Goal: Check status

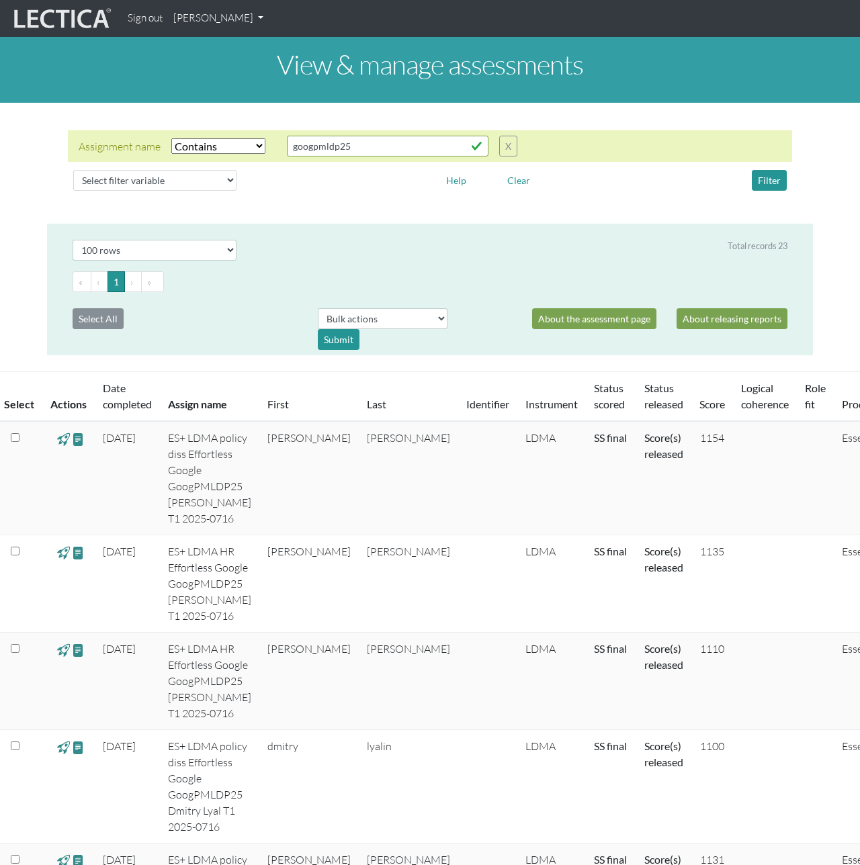
select select "icontains"
select select "100"
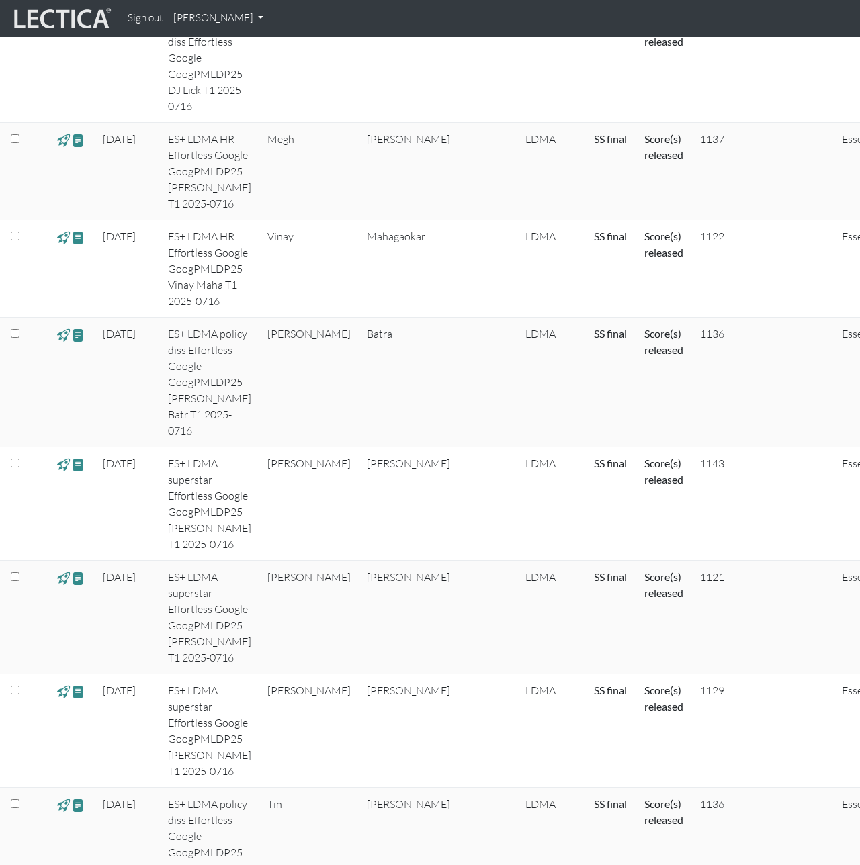
click at [359, 447] on td "[PERSON_NAME]" at bounding box center [408, 504] width 99 height 114
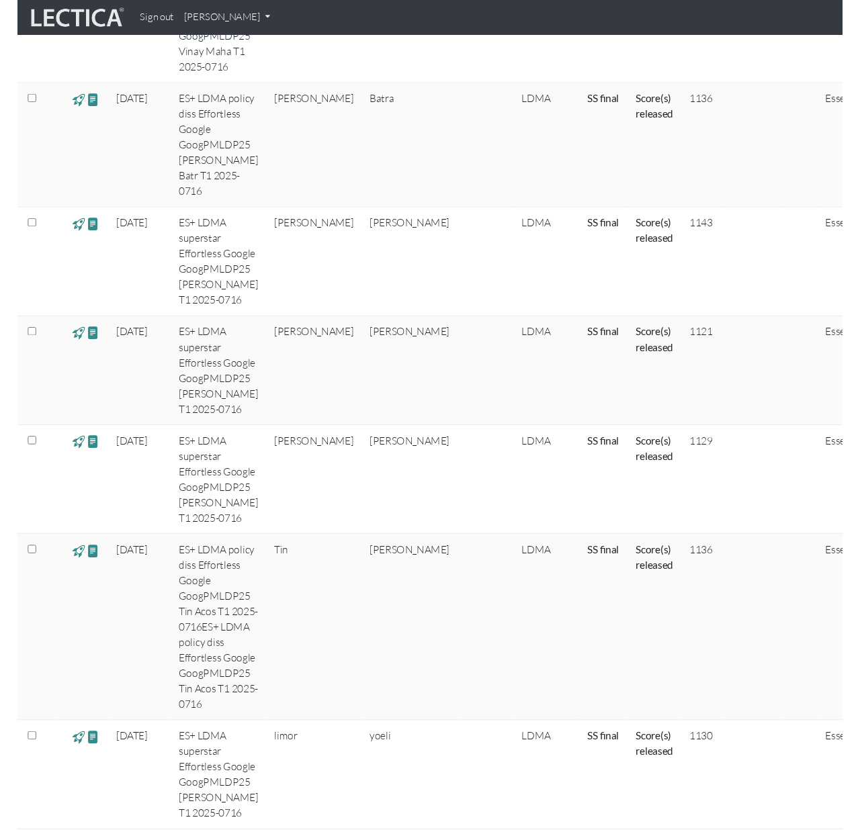
scroll to position [1423, 0]
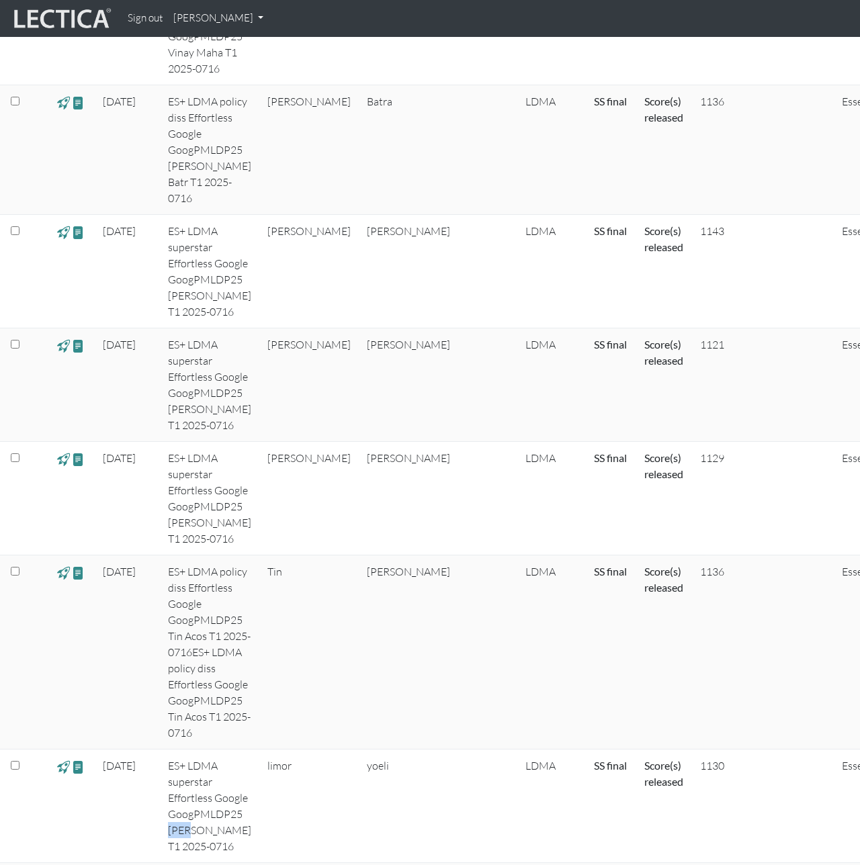
click at [458, 328] on td at bounding box center [487, 385] width 59 height 114
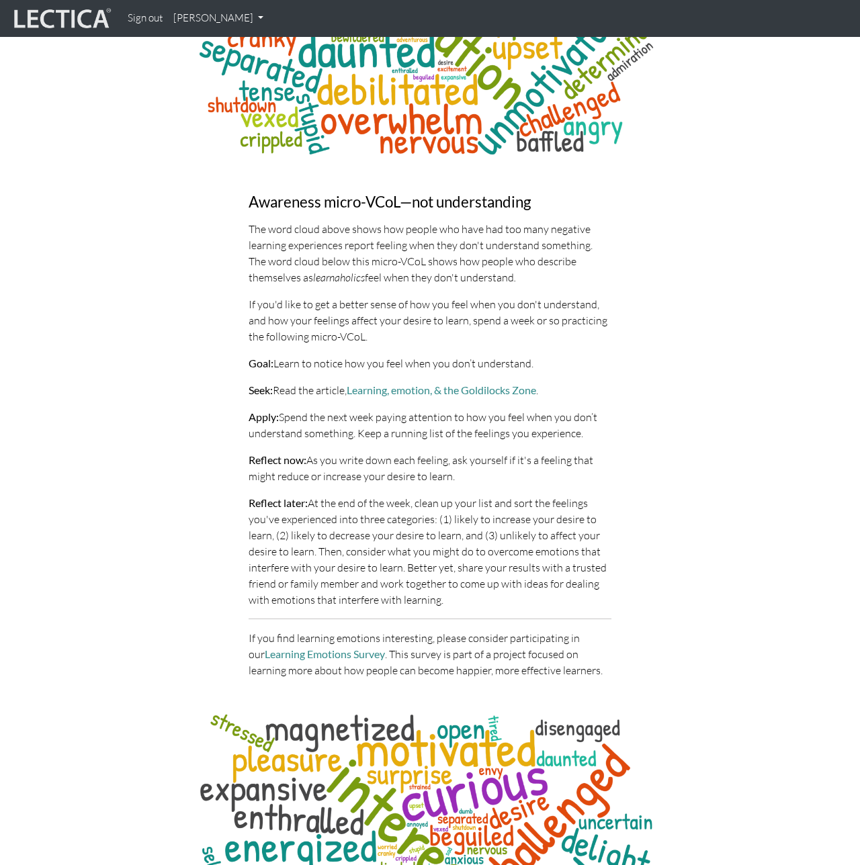
scroll to position [6263, 0]
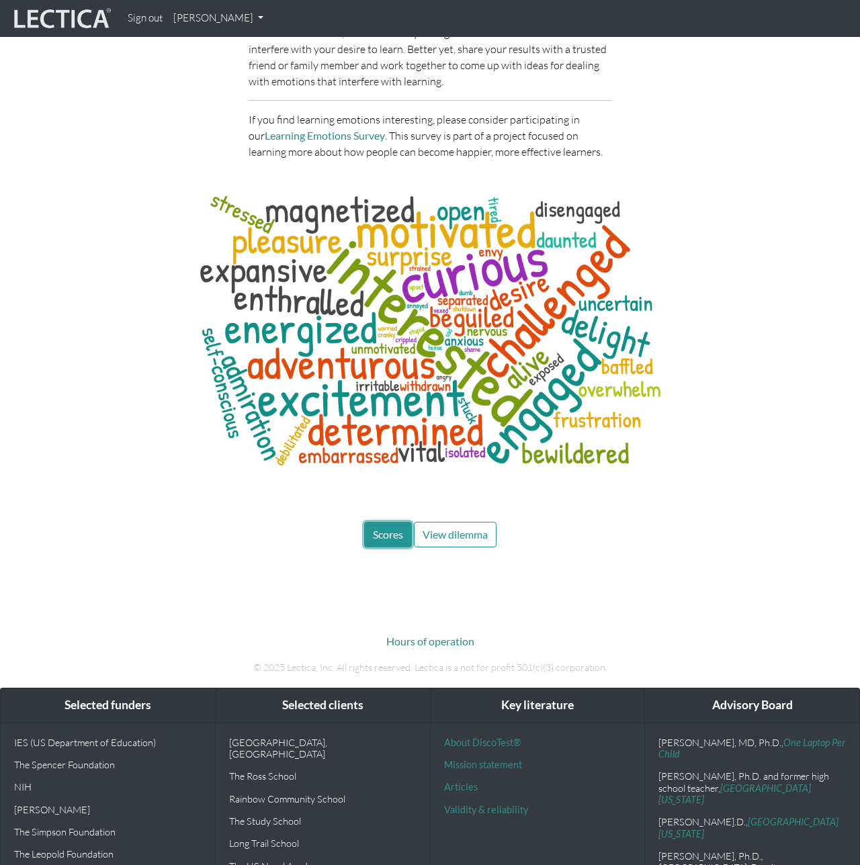
click at [385, 522] on button "Scores" at bounding box center [388, 535] width 48 height 26
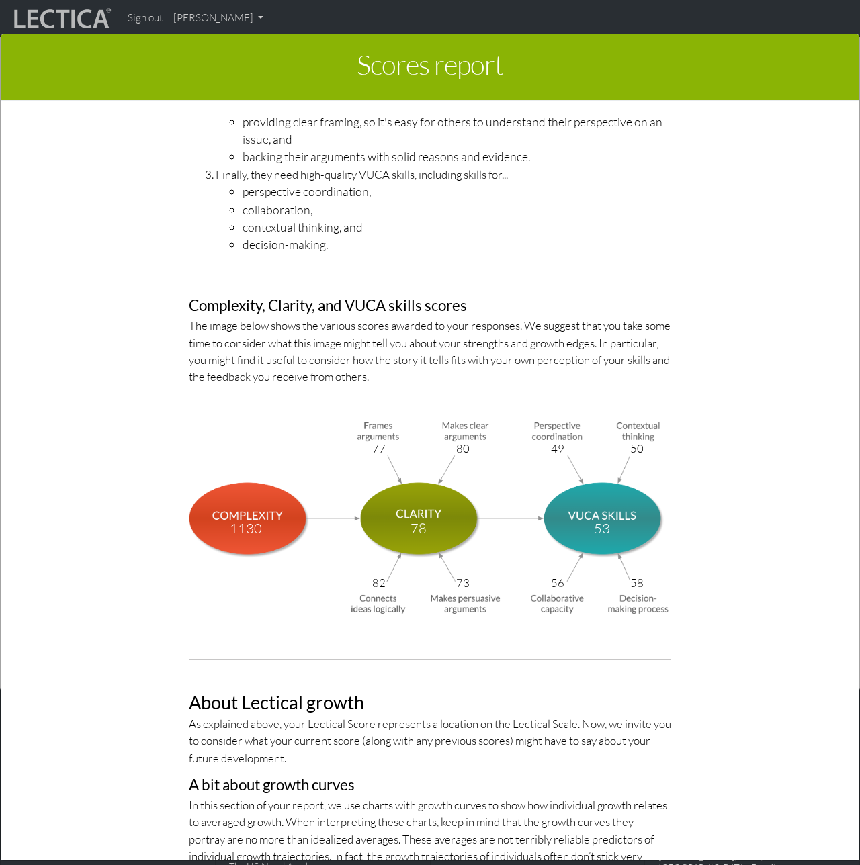
scroll to position [4301, 0]
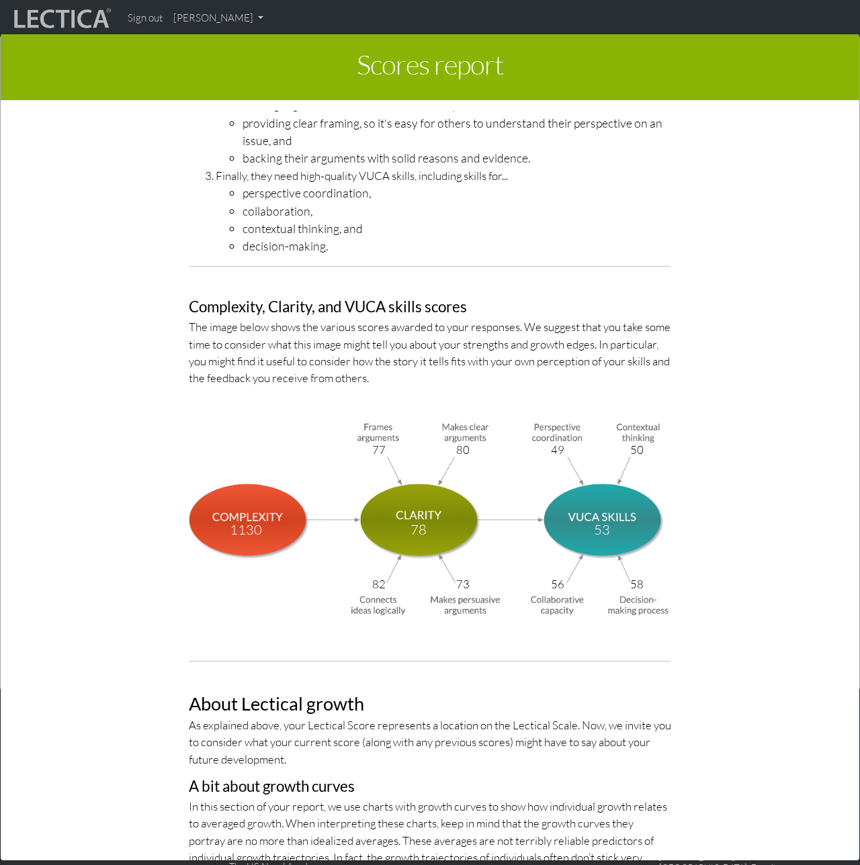
click at [229, 19] on div "Scores report × This section of your report presents a summary of LDMA score re…" at bounding box center [430, 445] width 860 height 865
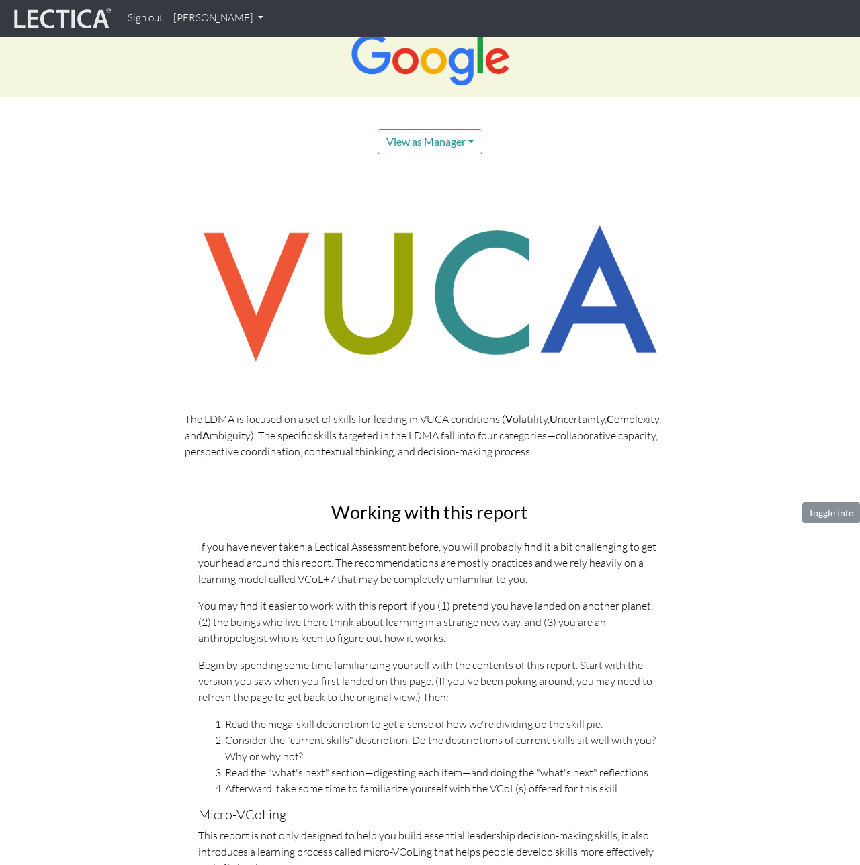
scroll to position [0, 0]
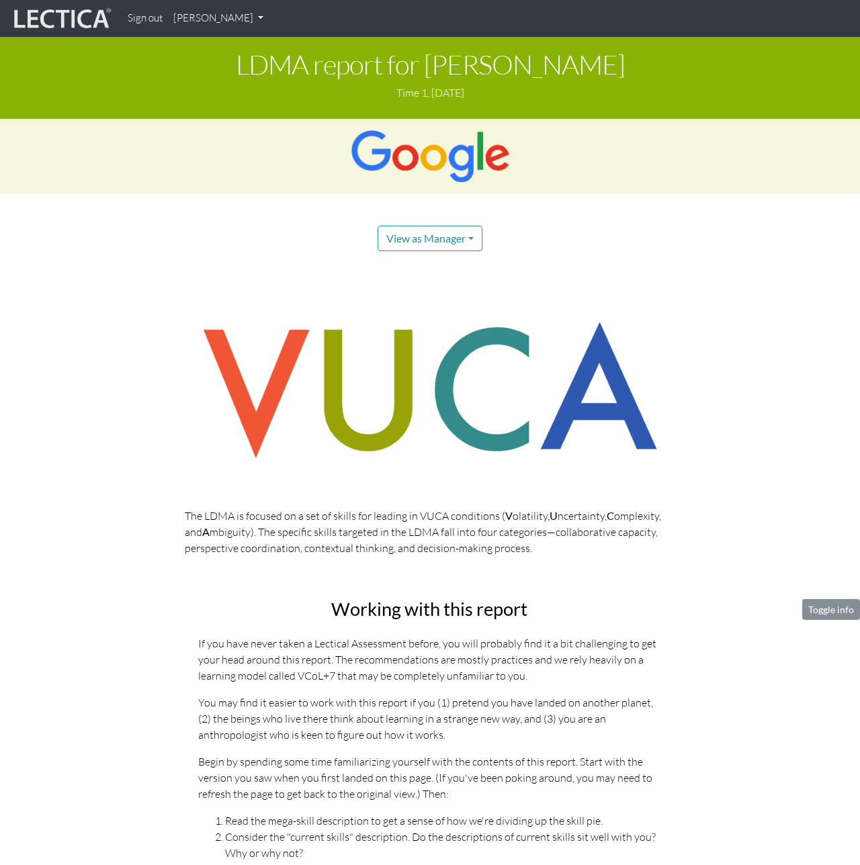
click at [124, 353] on div "The LDMA is focused on a set of skills for leading in VUCA conditions ( V olati…" at bounding box center [430, 436] width 766 height 262
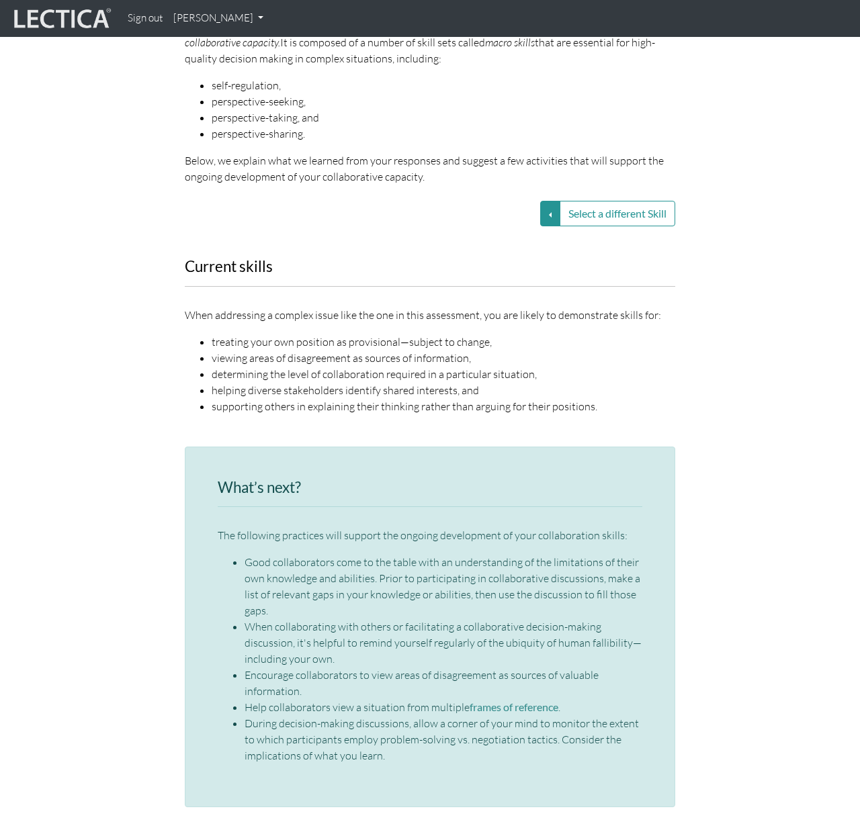
scroll to position [1753, 0]
